Goal: Transaction & Acquisition: Purchase product/service

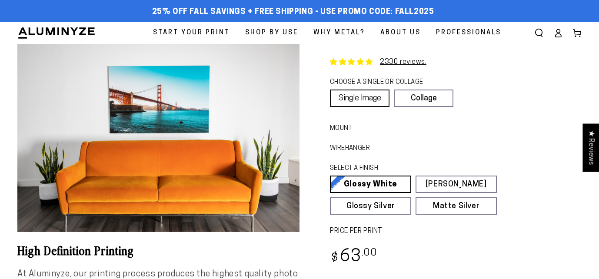
click at [368, 101] on link "Single Image" at bounding box center [360, 98] width 60 height 17
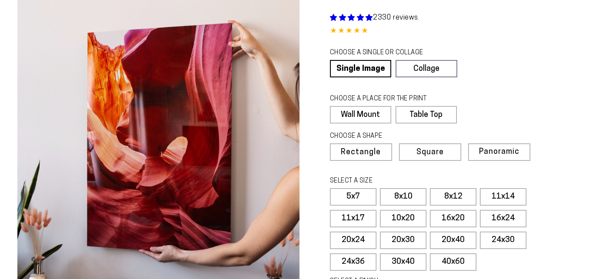
select select "**********"
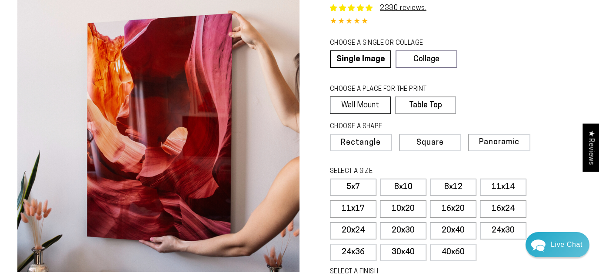
click at [363, 104] on label "Wall Mount" at bounding box center [360, 104] width 61 height 17
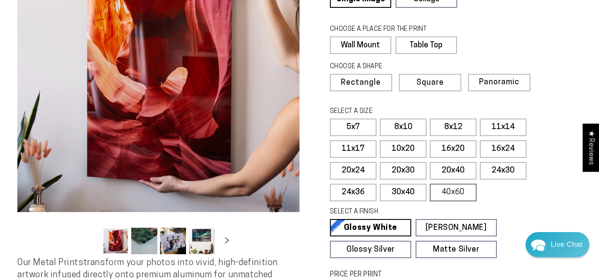
click at [445, 191] on label "40x60" at bounding box center [453, 192] width 46 height 17
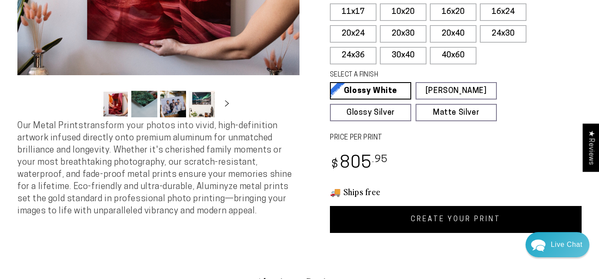
scroll to position [255, 0]
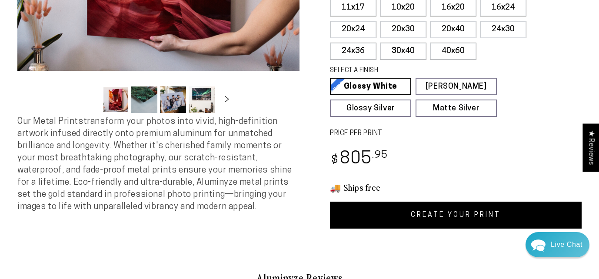
click at [431, 210] on link "CREATE YOUR PRINT" at bounding box center [456, 215] width 252 height 27
